Goal: Submit feedback/report problem: Submit feedback/report problem

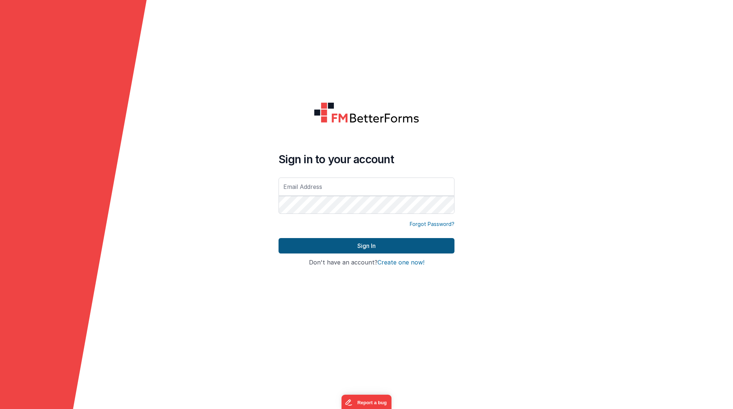
type input "[PERSON_NAME][EMAIL_ADDRESS][DOMAIN_NAME]"
click at [321, 245] on button "Sign In" at bounding box center [367, 245] width 176 height 15
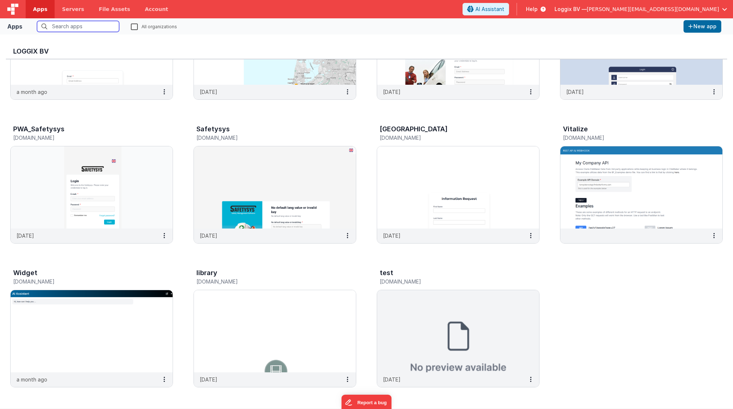
scroll to position [232, 0]
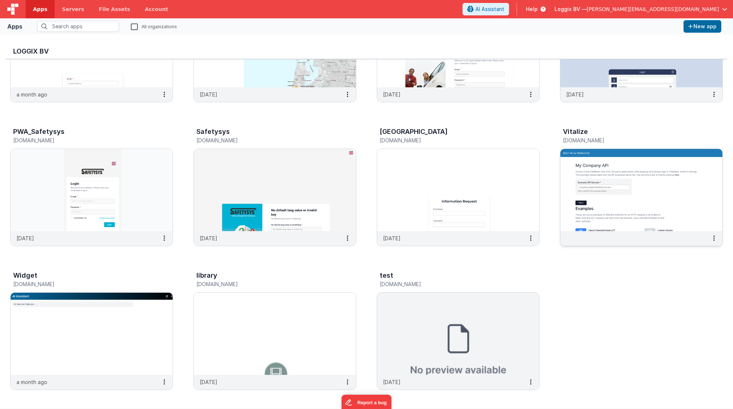
click at [642, 204] on img at bounding box center [641, 190] width 162 height 82
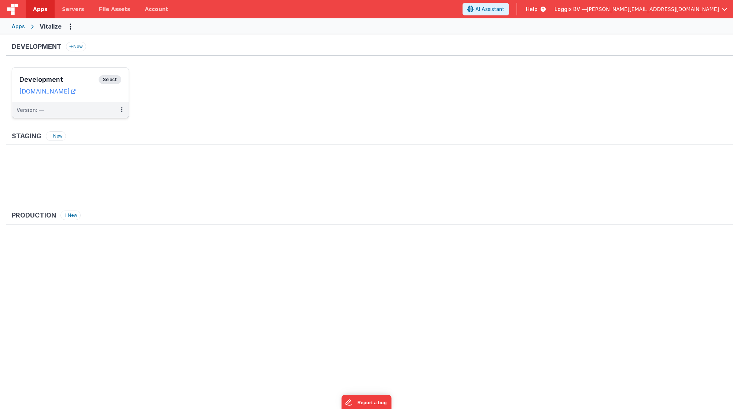
click at [117, 93] on dd "[DOMAIN_NAME]" at bounding box center [70, 91] width 102 height 7
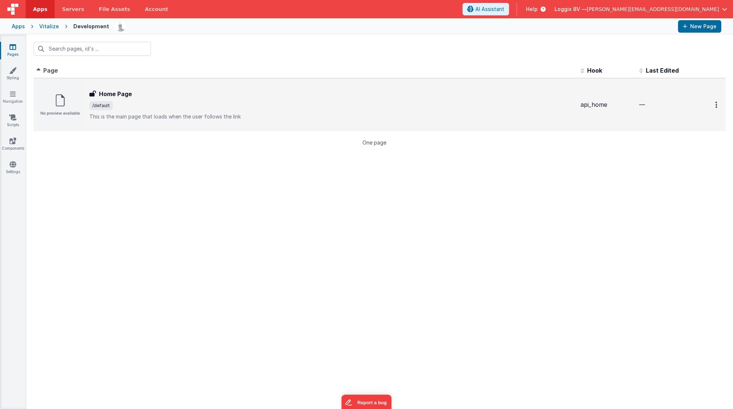
click at [146, 106] on span "/default" at bounding box center [331, 105] width 485 height 9
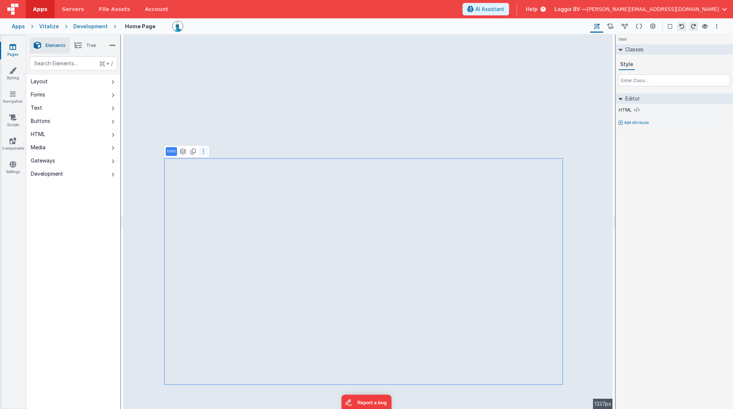
click at [203, 148] on icon at bounding box center [203, 151] width 1 height 6
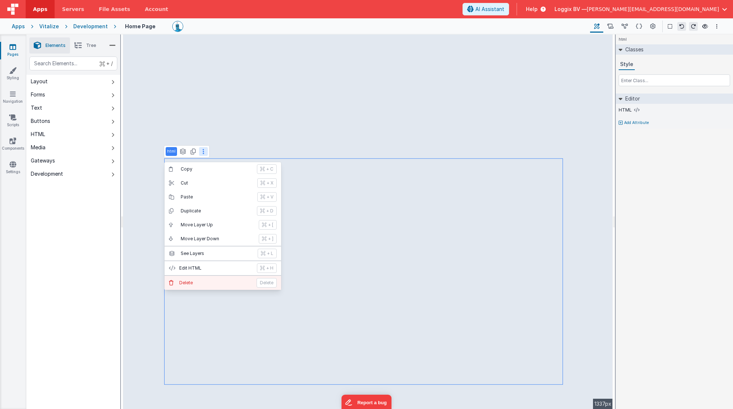
click at [193, 280] on p "Delete" at bounding box center [215, 283] width 73 height 6
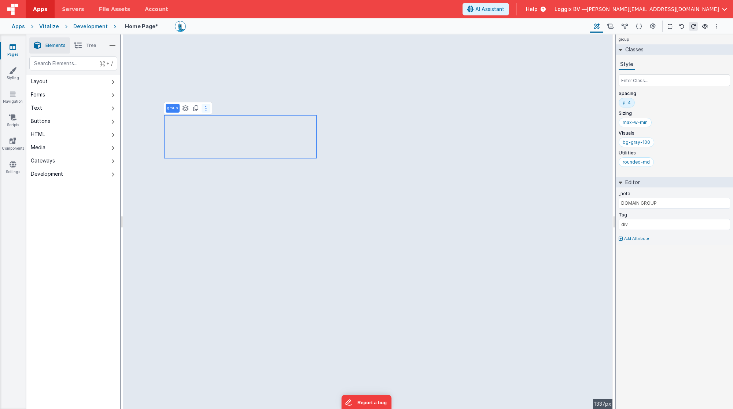
click at [206, 107] on button at bounding box center [206, 108] width 9 height 9
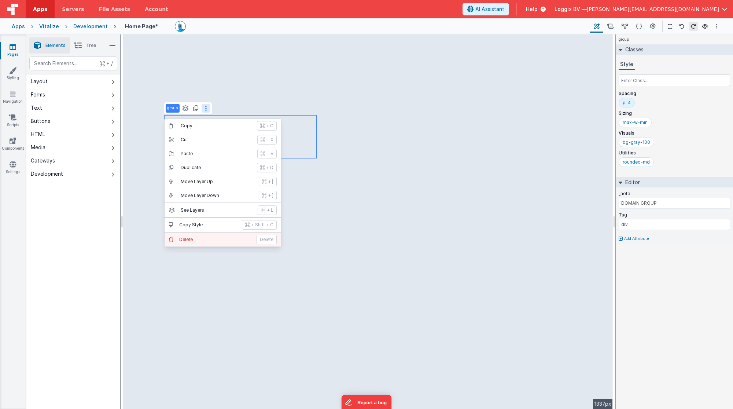
click at [195, 232] on button "[PERSON_NAME]" at bounding box center [223, 239] width 117 height 14
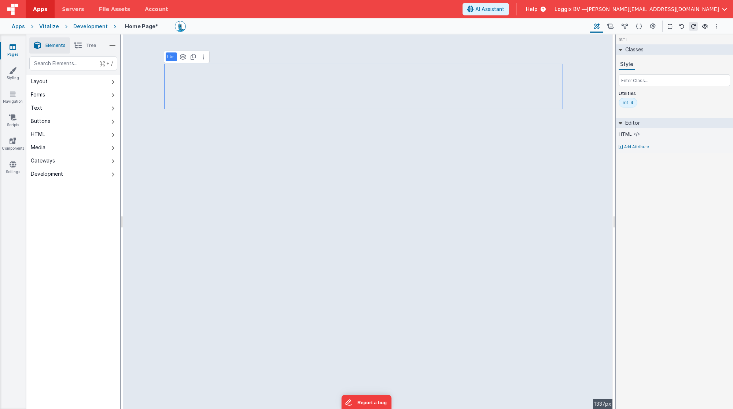
click at [170, 54] on p "html" at bounding box center [171, 57] width 8 height 6
click at [172, 57] on p "html" at bounding box center [171, 57] width 8 height 6
click at [613, 26] on icon at bounding box center [610, 27] width 6 height 8
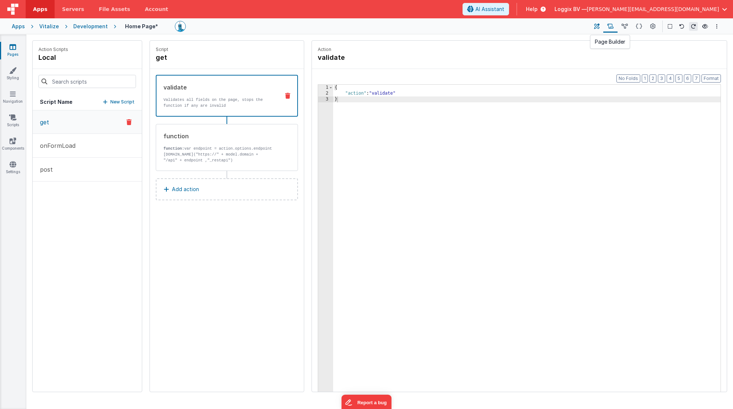
click at [598, 27] on icon at bounding box center [596, 27] width 5 height 8
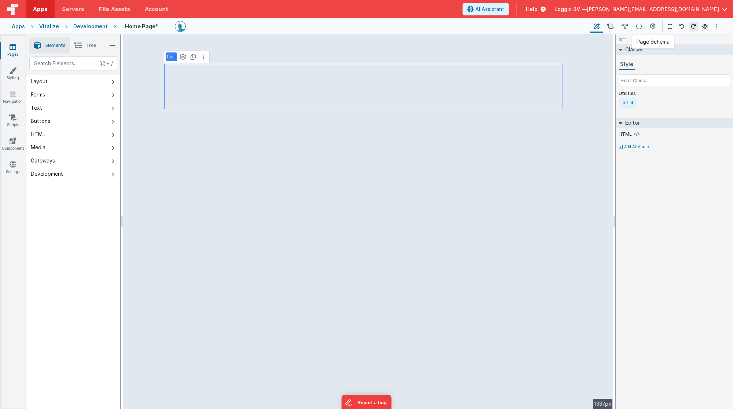
click at [637, 26] on icon at bounding box center [639, 27] width 6 height 8
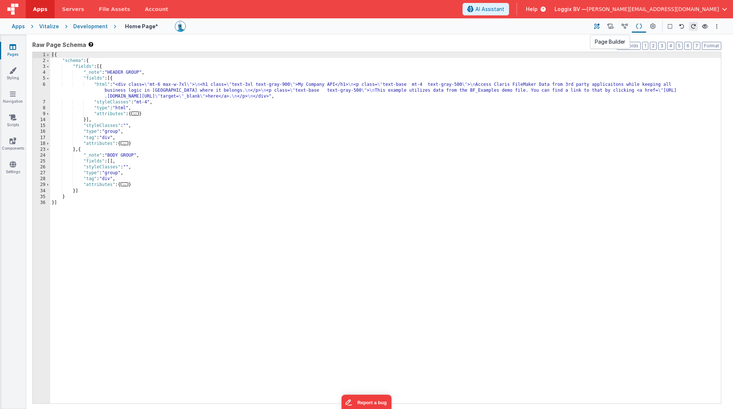
click at [600, 25] on icon at bounding box center [596, 27] width 5 height 8
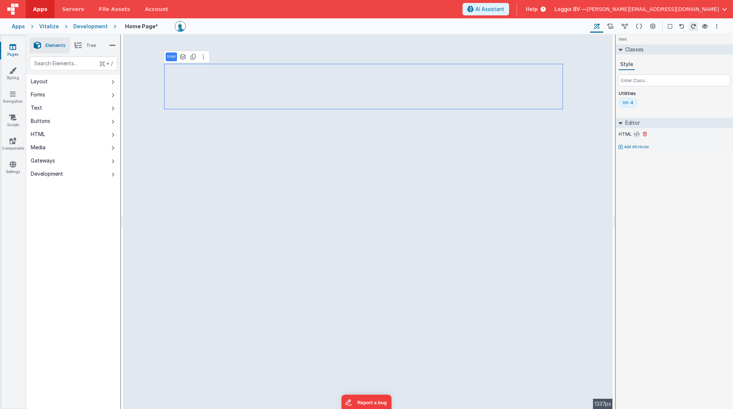
click at [633, 132] on button at bounding box center [636, 134] width 7 height 7
click at [620, 132] on label "HTML" at bounding box center [625, 134] width 13 height 6
click at [204, 58] on button at bounding box center [203, 56] width 9 height 9
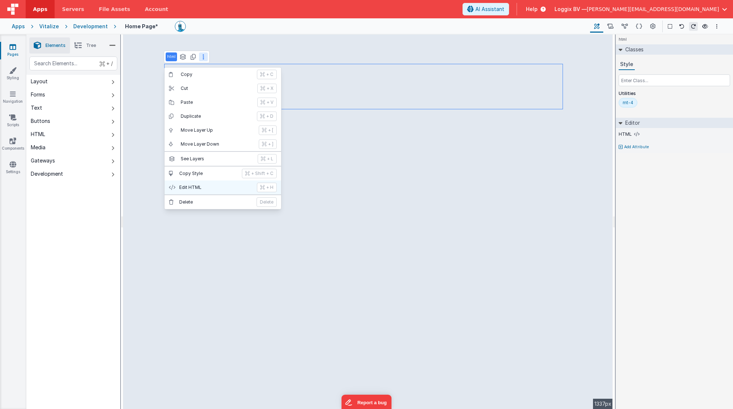
click at [195, 184] on p "Edit HTML" at bounding box center [215, 187] width 73 height 6
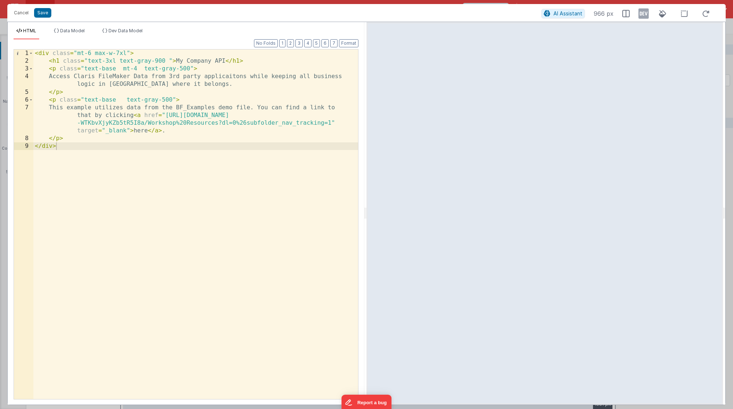
click at [196, 84] on div "< div class = "mt-6 max-w-7xl" > < h1 class = "text-3xl text-gray-900 " > My Co…" at bounding box center [195, 231] width 325 height 365
drag, startPoint x: 212, startPoint y: 61, endPoint x: 173, endPoint y: 63, distance: 38.9
click at [173, 63] on div "< div class = "mt-6 max-w-7xl" > < h1 class = "text-3xl text-gray-900 " > My Co…" at bounding box center [195, 231] width 325 height 365
click at [178, 62] on div "< div class = "mt-6 max-w-7xl" > < h1 class = "text-3xl text-gray-900 " > My Co…" at bounding box center [195, 231] width 325 height 365
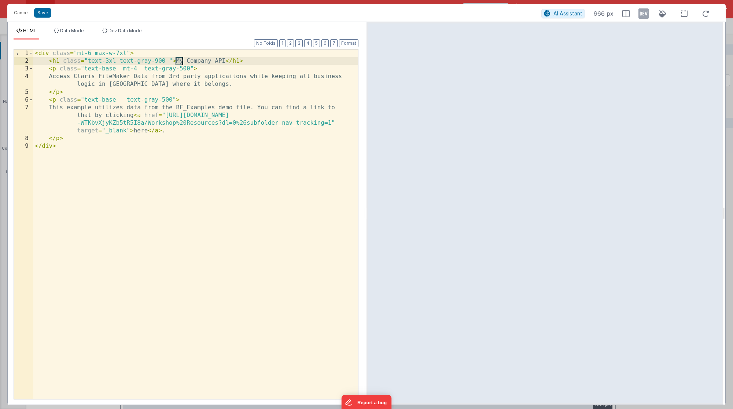
click at [210, 61] on div "< div class = "mt-6 max-w-7xl" > < h1 class = "text-3xl text-gray-900 " > My Co…" at bounding box center [195, 231] width 325 height 365
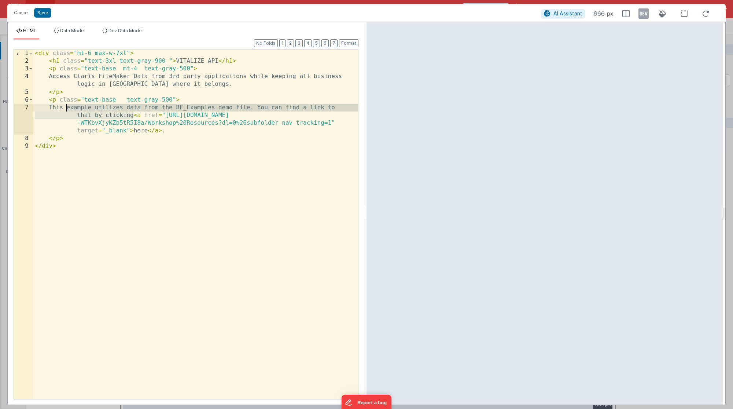
drag, startPoint x: 133, startPoint y: 114, endPoint x: 65, endPoint y: 107, distance: 69.2
click at [65, 107] on div "< div class = "mt-6 max-w-7xl" > < h1 class = "text-3xl text-gray-900 " > VITAL…" at bounding box center [195, 231] width 325 height 365
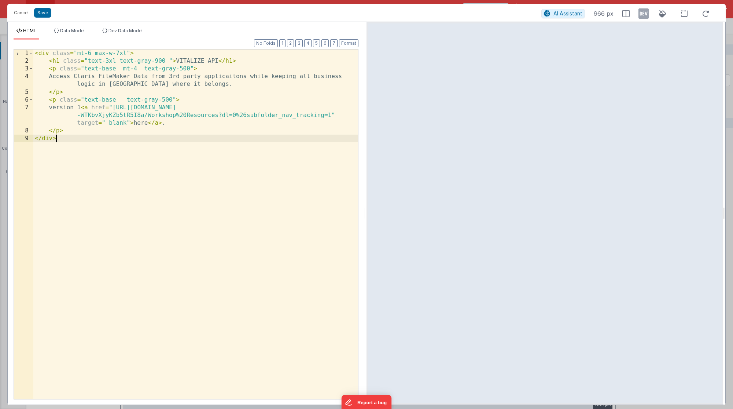
click at [97, 135] on div "< div class = "mt-6 max-w-7xl" > < h1 class = "text-3xl text-gray-900 " > VITAL…" at bounding box center [195, 231] width 325 height 365
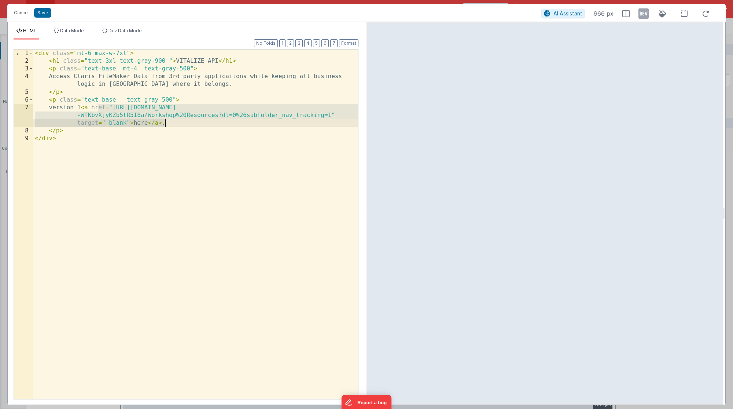
drag, startPoint x: 98, startPoint y: 107, endPoint x: 169, endPoint y: 125, distance: 73.2
click at [169, 125] on div "< div class = "mt-6 max-w-7xl" > < h1 class = "text-3xl text-gray-900 " > VITAL…" at bounding box center [195, 231] width 325 height 365
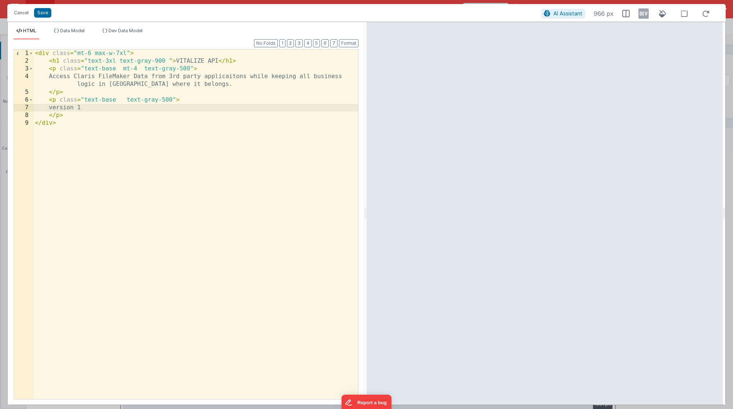
click at [180, 169] on div "< div class = "mt-6 max-w-7xl" > < h1 class = "text-3xl text-gray-900 " > VITAL…" at bounding box center [195, 231] width 325 height 365
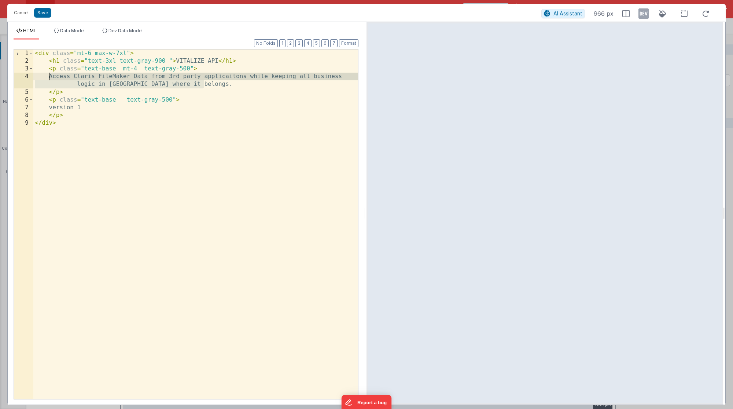
drag, startPoint x: 209, startPoint y: 85, endPoint x: 49, endPoint y: 77, distance: 160.0
click at [49, 77] on div "< div class = "mt-6 max-w-7xl" > < h1 class = "text-3xl text-gray-900 " > VITAL…" at bounding box center [195, 231] width 325 height 365
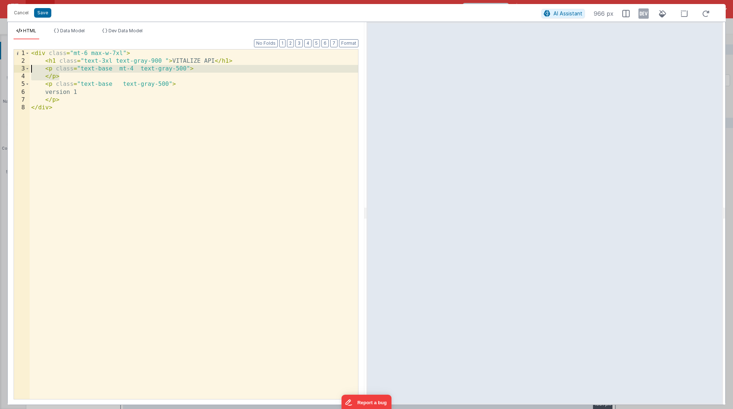
drag, startPoint x: 66, startPoint y: 74, endPoint x: 0, endPoint y: 69, distance: 65.8
click at [0, 69] on div "Cancel Save AI Assistant 966 px HTML Data Model Dev Data Model Format 7 6 5 4 3…" at bounding box center [366, 204] width 733 height 409
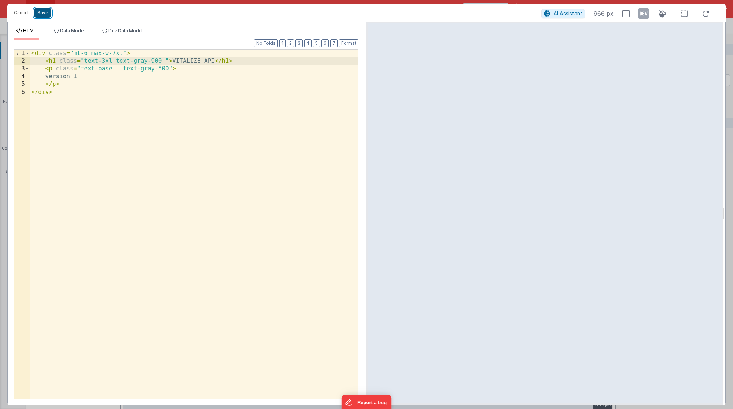
click at [44, 11] on button "Save" at bounding box center [42, 13] width 17 height 10
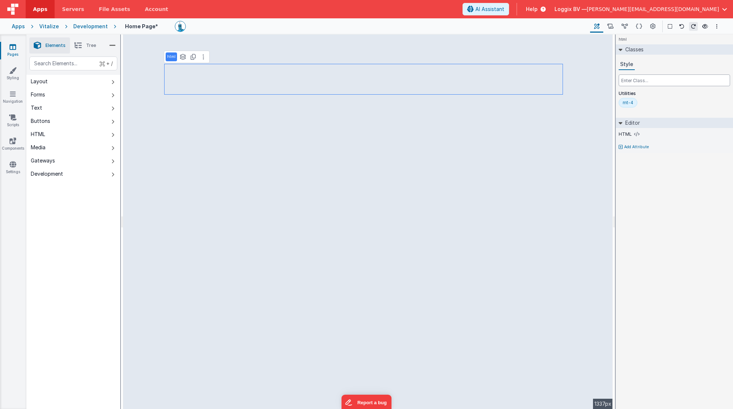
click at [654, 81] on input "text" at bounding box center [674, 80] width 111 height 12
type input "c"
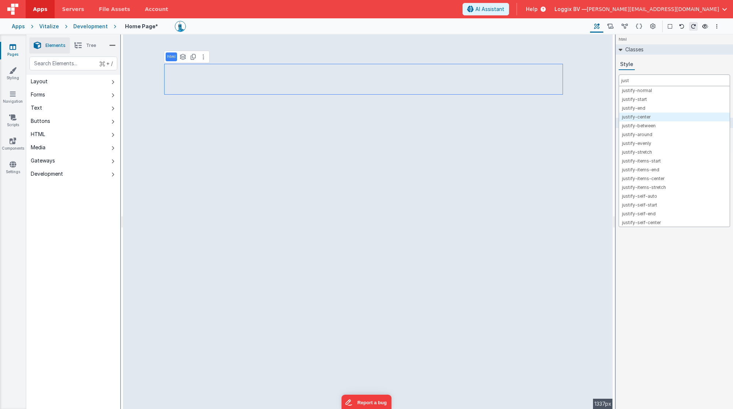
type input "just"
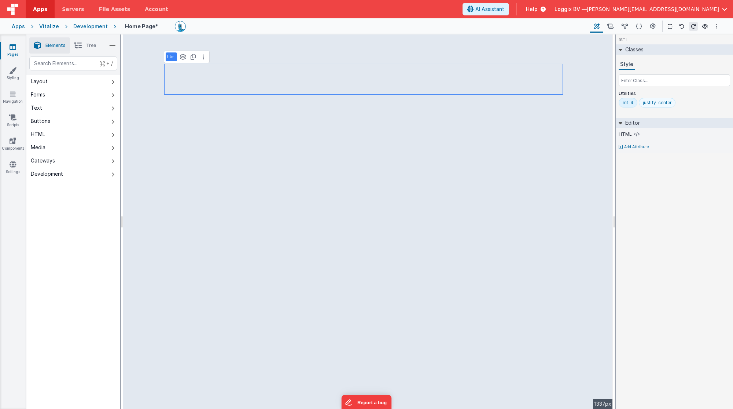
click at [667, 100] on div "justify-center" at bounding box center [657, 103] width 29 height 6
click at [638, 78] on input "text" at bounding box center [674, 80] width 111 height 12
type input "center"
click at [649, 100] on div "center" at bounding box center [649, 103] width 13 height 6
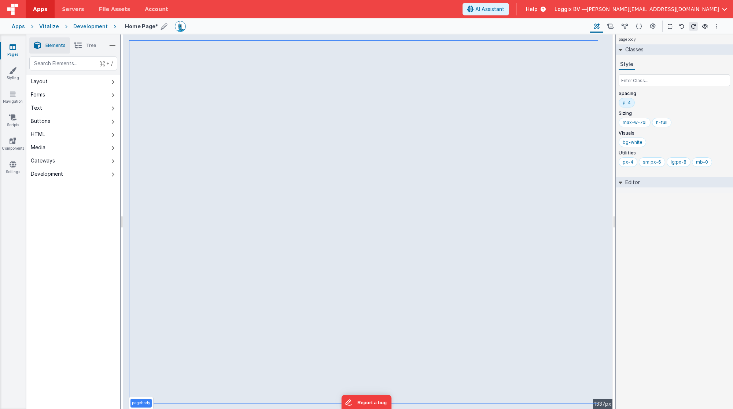
click at [147, 25] on h4 "Home Page *" at bounding box center [141, 25] width 33 height 5
drag, startPoint x: 157, startPoint y: 28, endPoint x: 107, endPoint y: 22, distance: 50.2
click at [107, 22] on div "Apps Vitalize Development Home Page Page Builder Named Actions Data Model Page …" at bounding box center [366, 26] width 733 height 16
type input "index"
click at [201, 25] on div "index" at bounding box center [209, 26] width 169 height 11
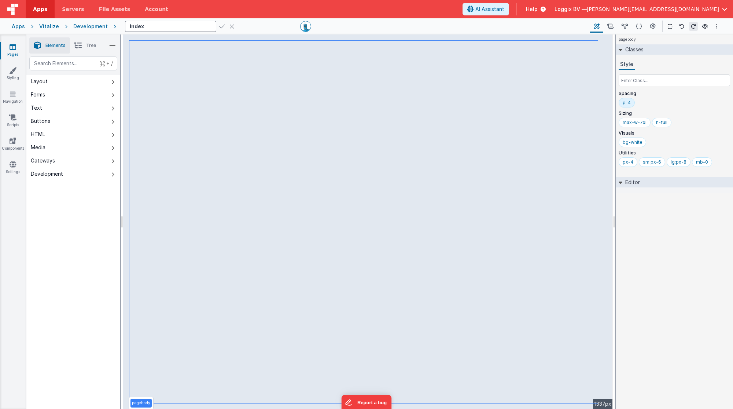
click at [219, 24] on icon at bounding box center [222, 26] width 6 height 10
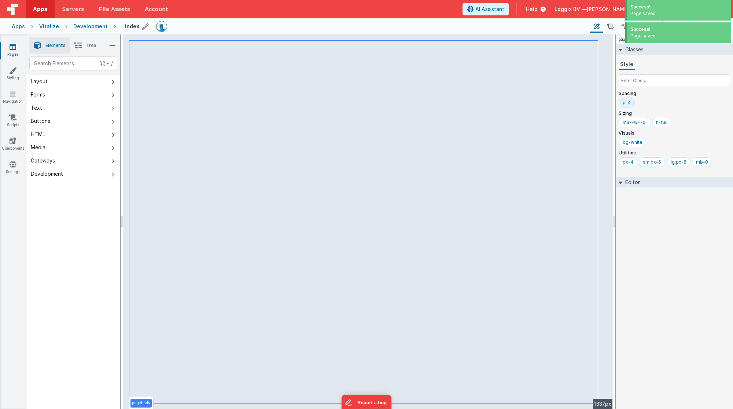
click at [89, 25] on div "Development" at bounding box center [90, 26] width 34 height 7
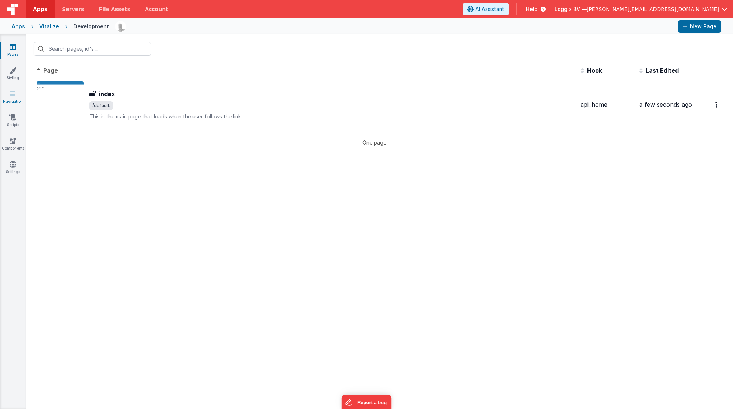
click at [12, 98] on link "Navigation" at bounding box center [13, 97] width 26 height 15
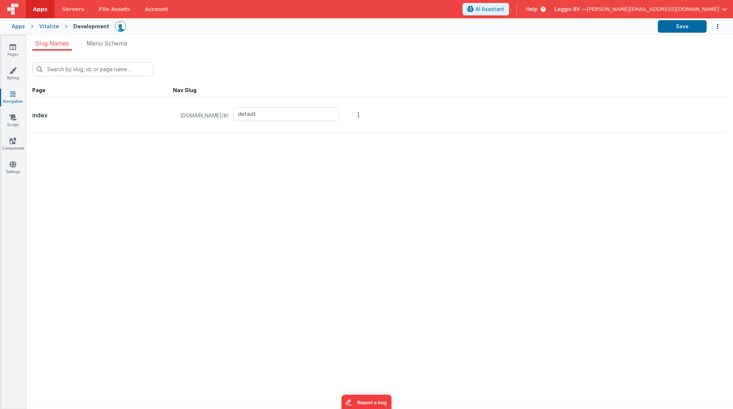
click at [242, 171] on div "New Slug Page Nav Slug index [DOMAIN_NAME]/#/ default Sidebar Navigation Menu S…" at bounding box center [379, 232] width 707 height 362
click at [50, 25] on div "Vitalize" at bounding box center [49, 26] width 20 height 7
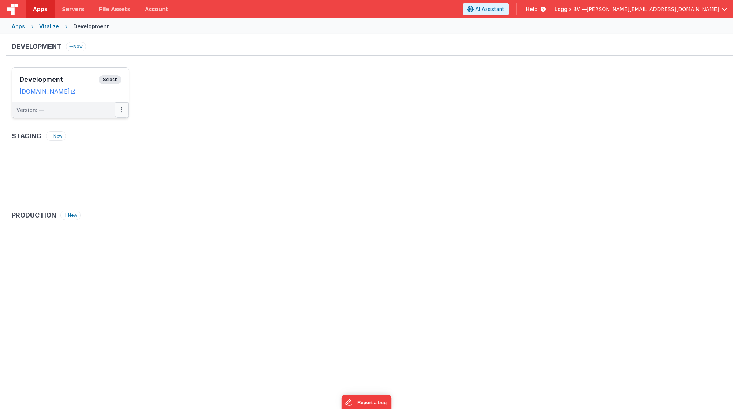
click at [122, 110] on icon at bounding box center [121, 110] width 1 height 0
click at [125, 108] on button at bounding box center [122, 109] width 14 height 15
click at [107, 136] on span "Open Helper" at bounding box center [95, 139] width 32 height 6
click at [123, 108] on div at bounding box center [366, 204] width 733 height 409
click at [123, 108] on button at bounding box center [122, 109] width 14 height 15
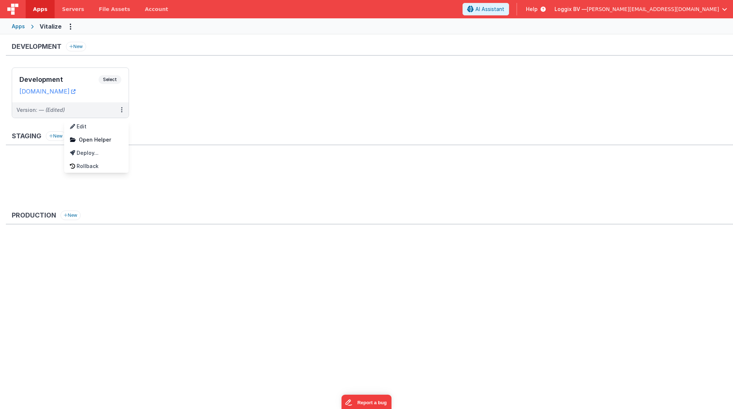
click at [70, 27] on div at bounding box center [366, 204] width 733 height 409
click at [71, 25] on button "Options" at bounding box center [71, 27] width 12 height 12
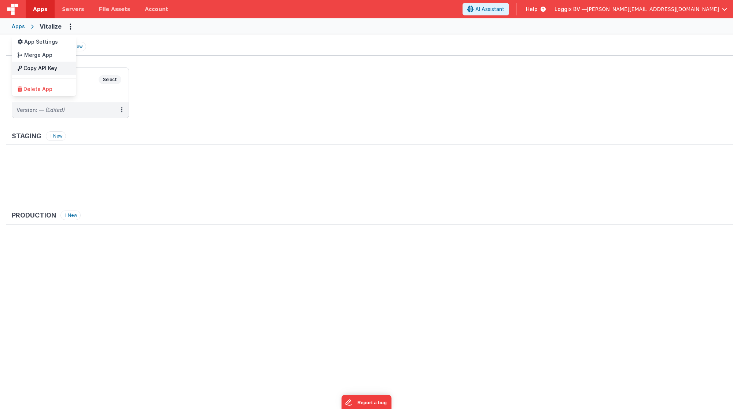
click at [49, 67] on link "Copy API Key" at bounding box center [44, 68] width 65 height 13
click at [126, 92] on button at bounding box center [366, 204] width 733 height 409
click at [121, 106] on button at bounding box center [122, 109] width 14 height 15
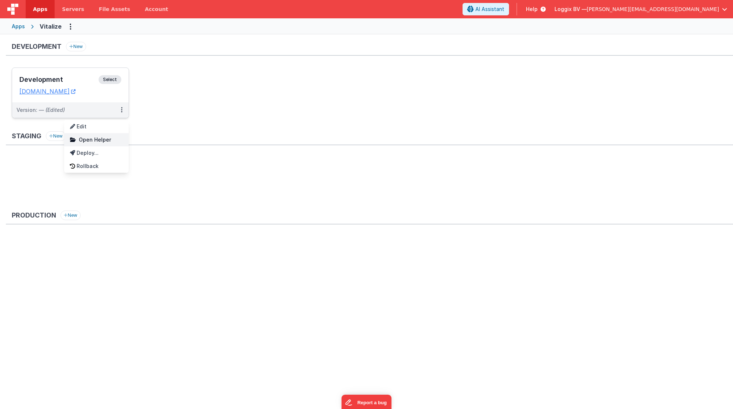
click at [110, 136] on link "Open Helper" at bounding box center [96, 139] width 65 height 13
click at [119, 111] on div at bounding box center [366, 204] width 733 height 409
click at [122, 110] on icon at bounding box center [121, 110] width 1 height 0
click at [115, 128] on link "Edit" at bounding box center [96, 126] width 65 height 13
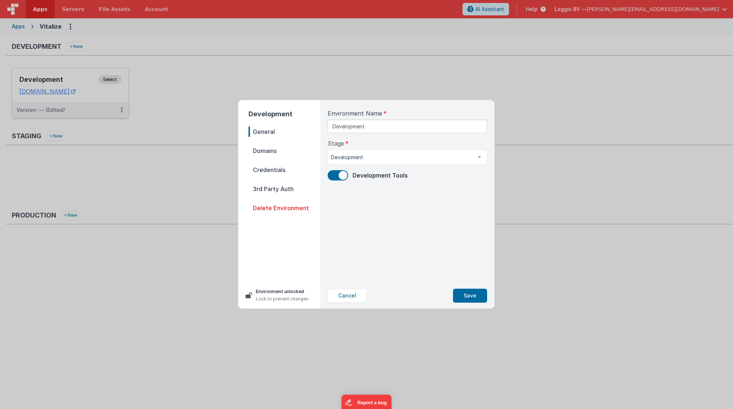
click at [280, 151] on span "Domains" at bounding box center [284, 151] width 72 height 10
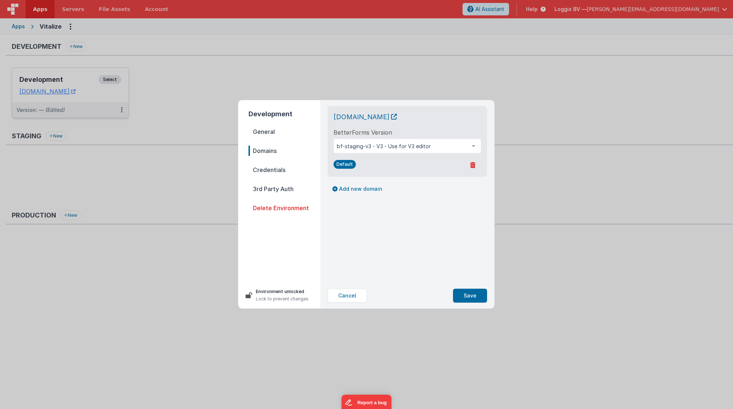
click at [281, 171] on span "Credentials" at bounding box center [284, 170] width 72 height 10
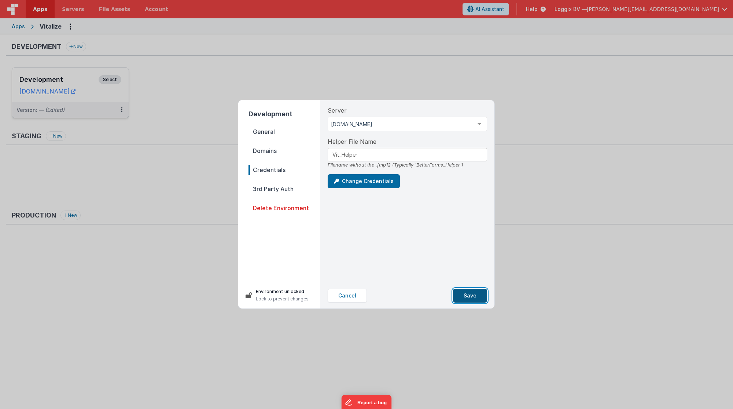
click at [465, 293] on button "Save" at bounding box center [470, 295] width 34 height 14
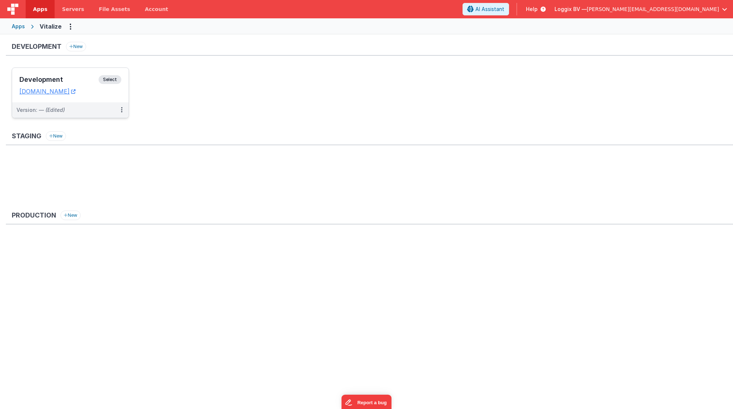
click at [119, 94] on dd "[DOMAIN_NAME]" at bounding box center [70, 91] width 102 height 7
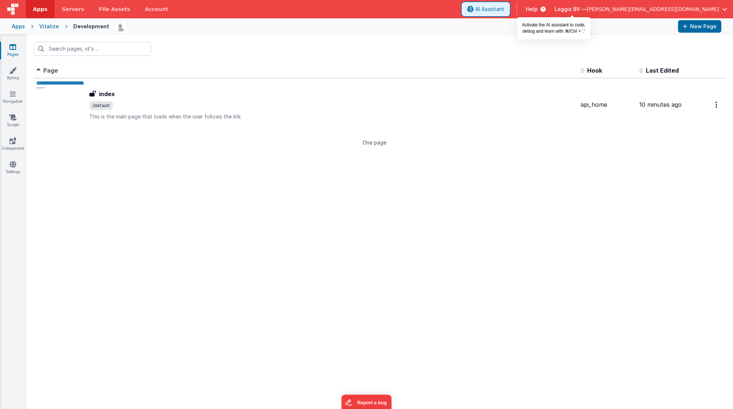
click at [504, 8] on span "AI Assistant" at bounding box center [489, 8] width 29 height 7
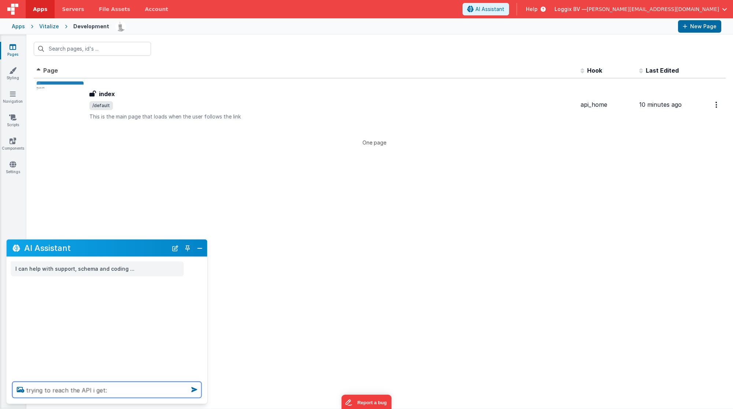
paste textarea "{ "name": "GeneralError", "message": "Cannot read properties of undefined (read…"
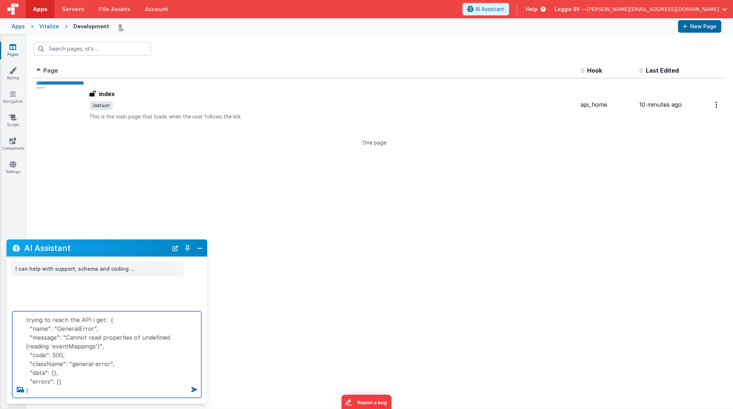
type textarea "trying to reach the API i get: { "name": "GeneralError", "message": "Cannot rea…"
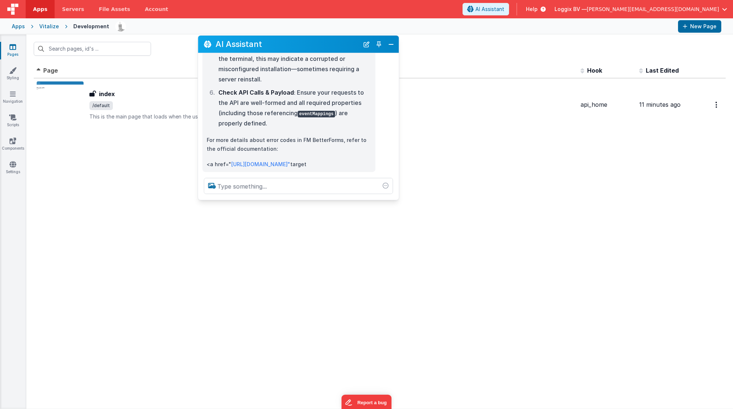
drag, startPoint x: 152, startPoint y: 242, endPoint x: 341, endPoint y: 41, distance: 275.6
click at [341, 41] on div "AI Assistant" at bounding box center [298, 44] width 201 height 17
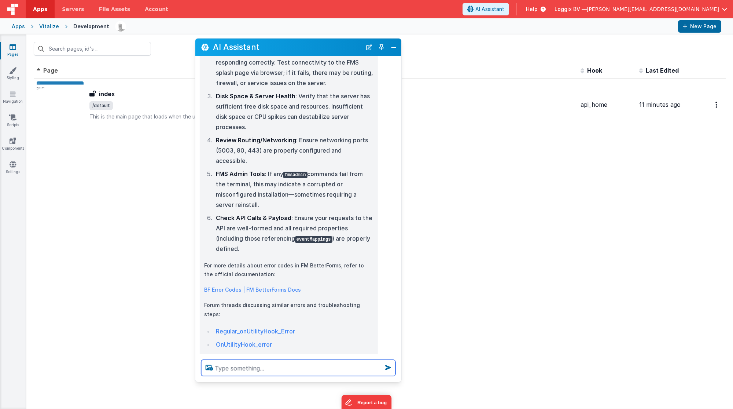
drag, startPoint x: 393, startPoint y: 200, endPoint x: 398, endPoint y: 380, distance: 179.3
click at [398, 380] on div at bounding box center [298, 368] width 206 height 28
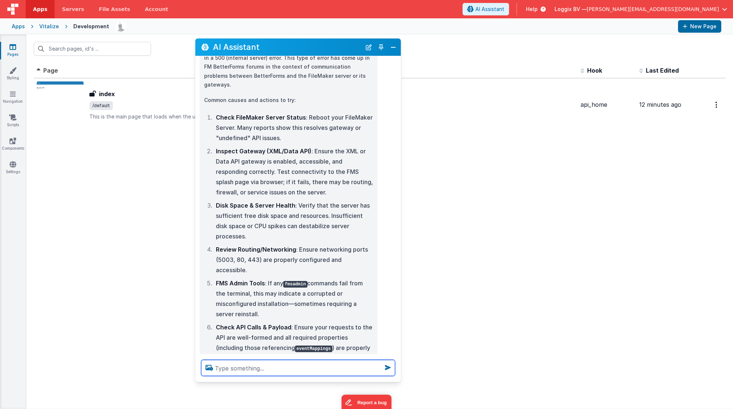
scroll to position [85, 0]
